Goal: Task Accomplishment & Management: Use online tool/utility

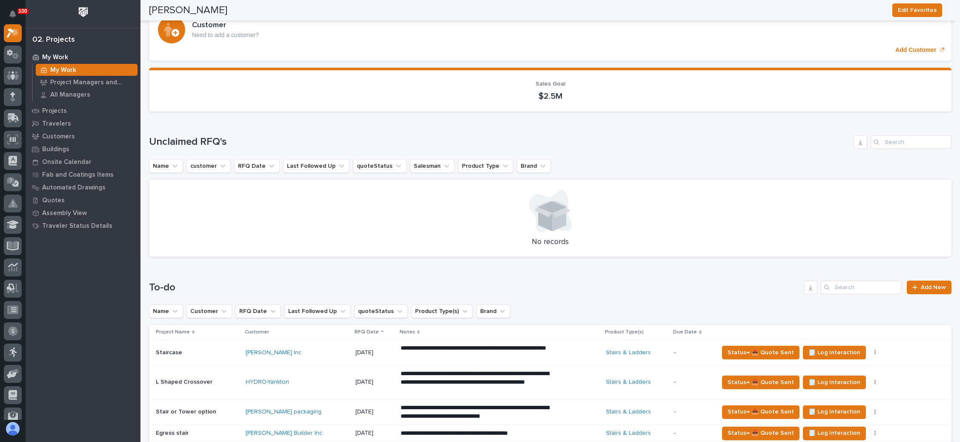
scroll to position [64, 0]
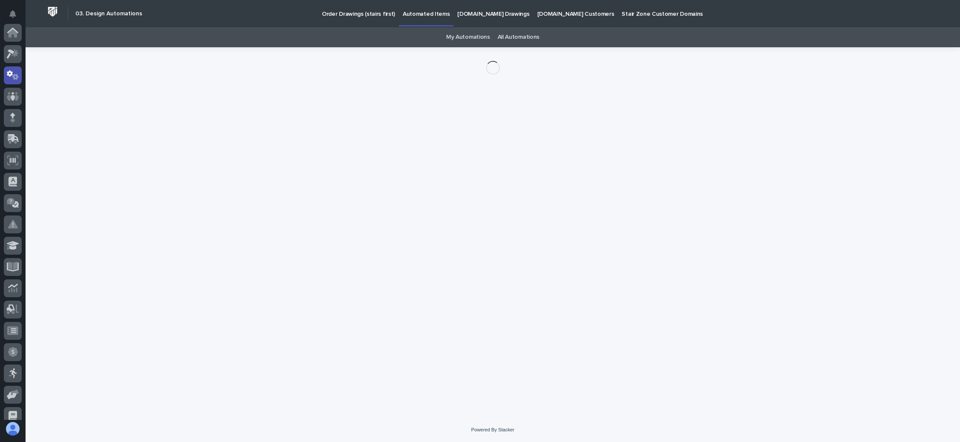
scroll to position [42, 0]
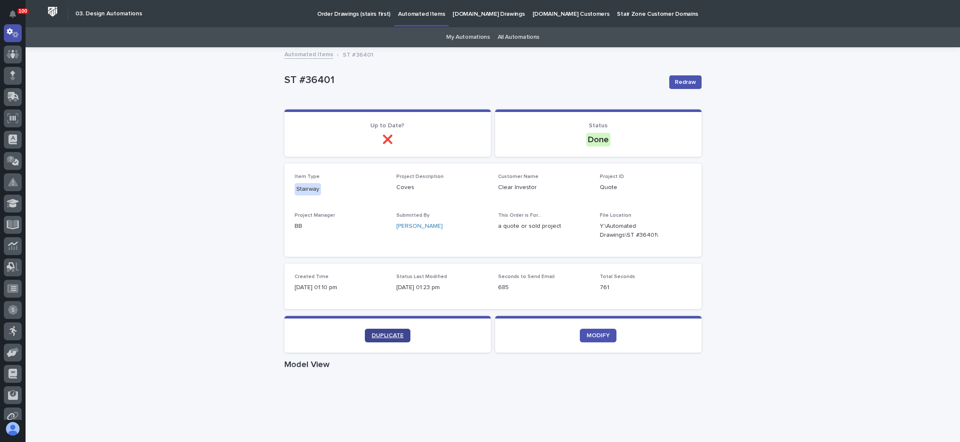
click at [384, 335] on span "DUPLICATE" at bounding box center [388, 335] width 32 height 6
